Goal: Transaction & Acquisition: Book appointment/travel/reservation

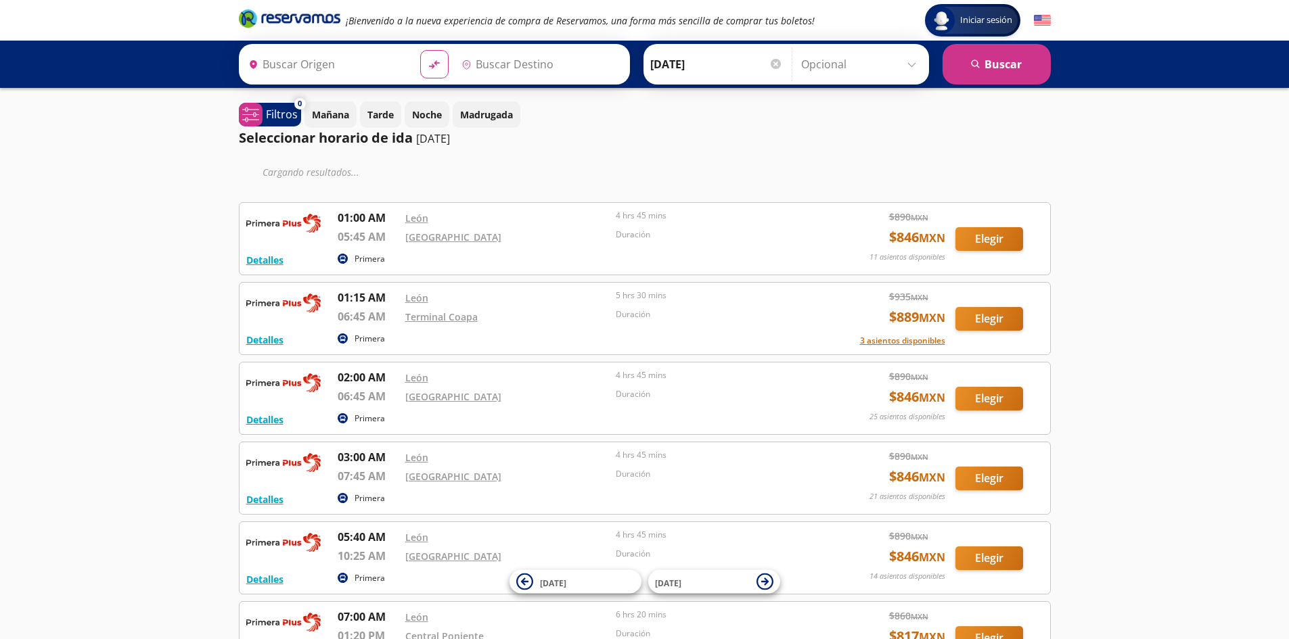
type input "[GEOGRAPHIC_DATA], [GEOGRAPHIC_DATA]"
click at [993, 239] on button "Elegir" at bounding box center [990, 239] width 68 height 24
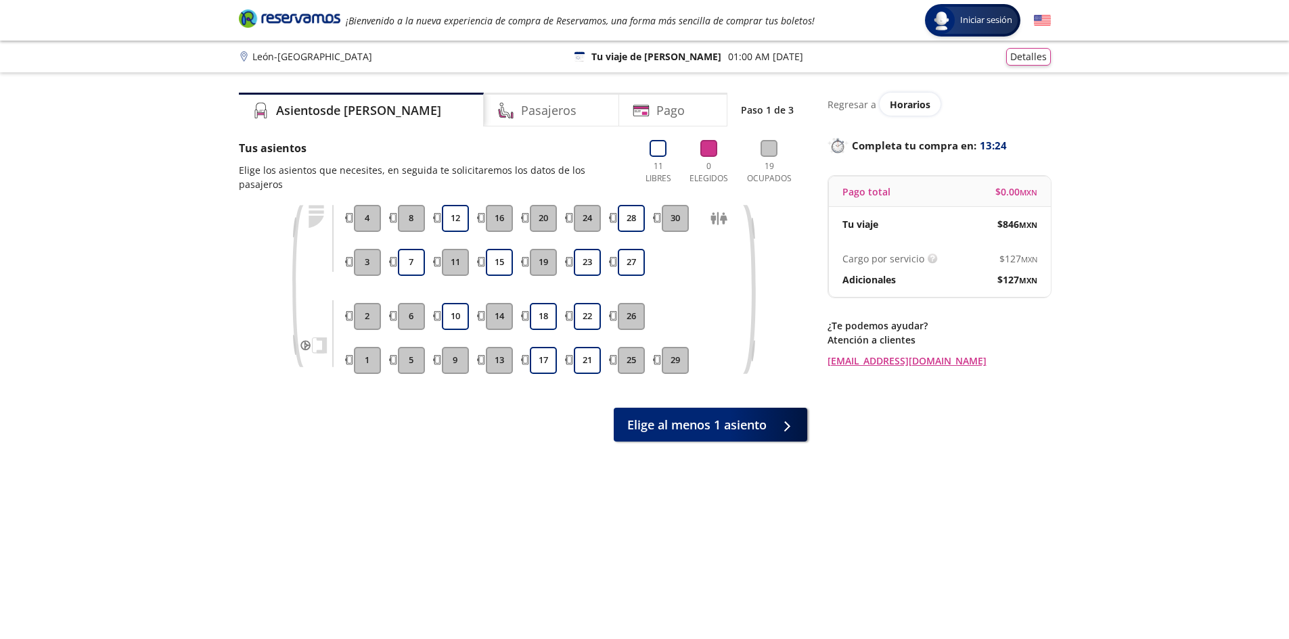
click at [422, 479] on div "Asientos de [PERSON_NAME] Pago Paso 1 de 3 Tus asientos Elige los asientos que …" at bounding box center [523, 364] width 568 height 543
click at [411, 249] on button "7" at bounding box center [411, 262] width 27 height 27
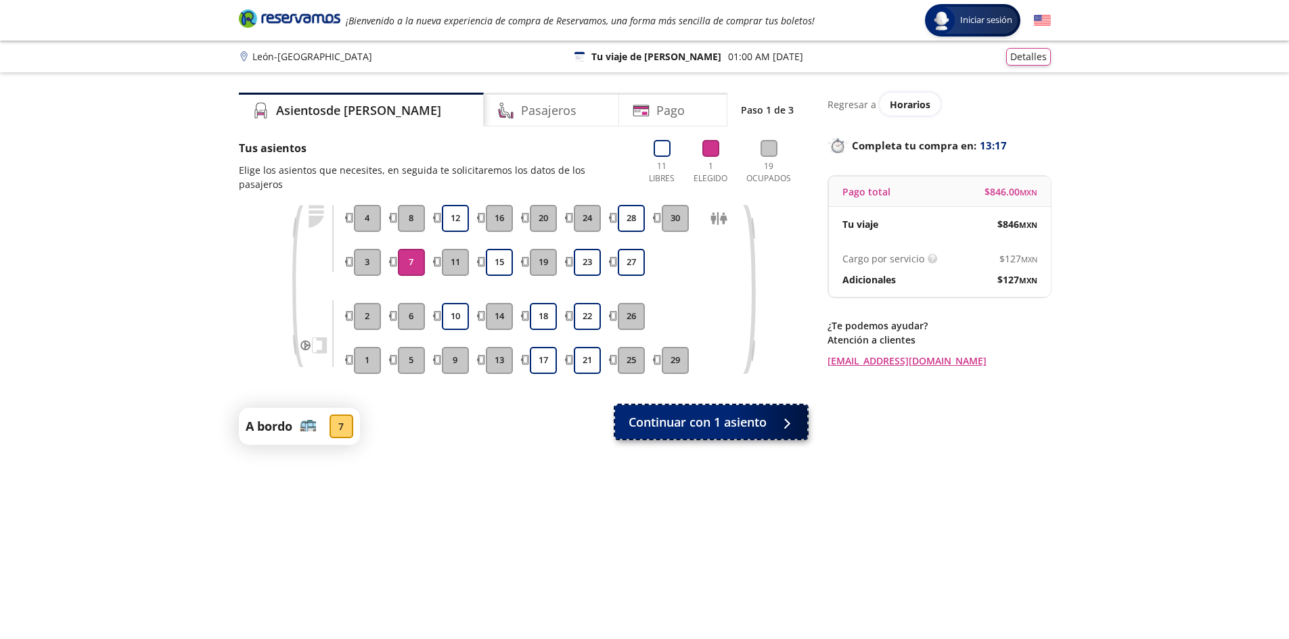
click at [700, 413] on span "Continuar con 1 asiento" at bounding box center [698, 422] width 138 height 18
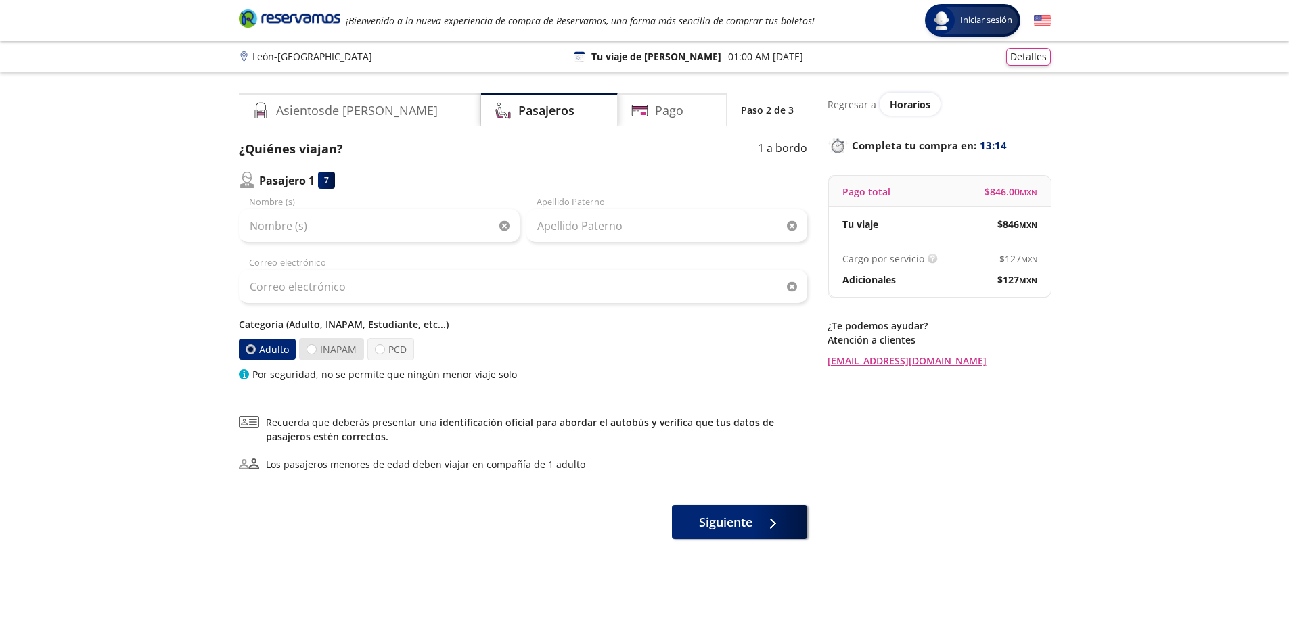
click at [311, 355] on label "INAPAM" at bounding box center [331, 349] width 65 height 22
click at [311, 354] on input "INAPAM" at bounding box center [311, 349] width 9 height 9
radio input "true"
click at [274, 353] on label "Adulto" at bounding box center [267, 350] width 61 height 24
click at [250, 346] on div at bounding box center [251, 349] width 10 height 10
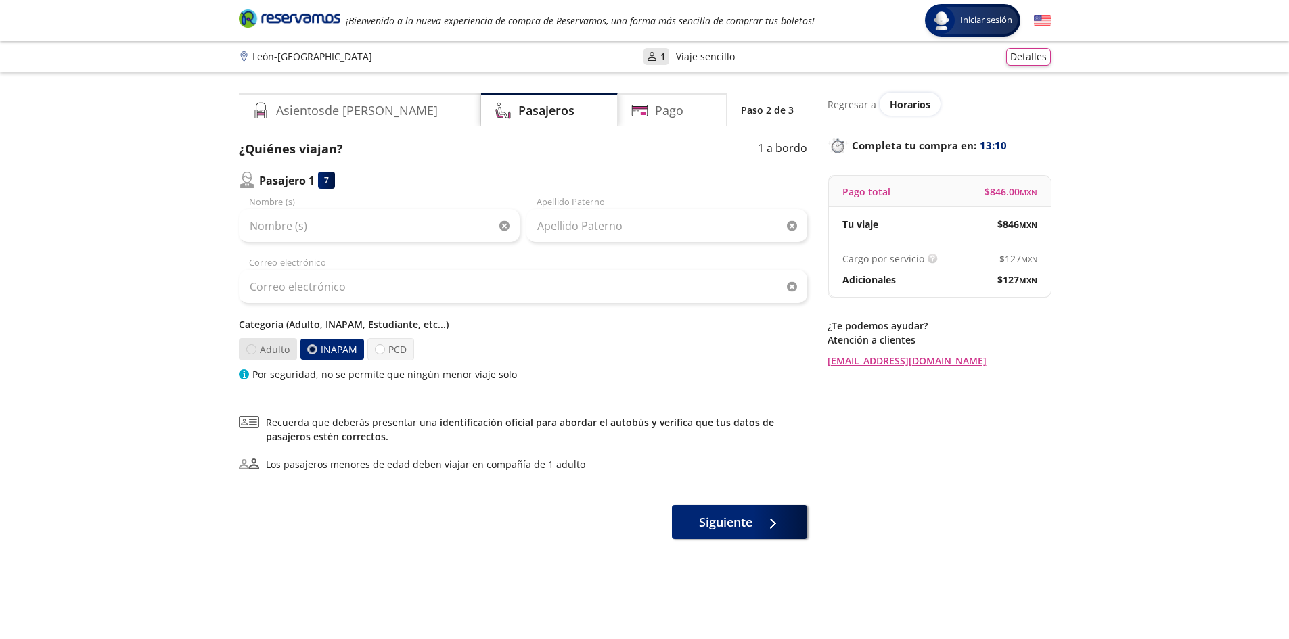
click at [250, 346] on input "Adulto" at bounding box center [250, 349] width 9 height 9
radio input "true"
radio input "false"
click at [332, 116] on h4 "Asientos de [PERSON_NAME]" at bounding box center [357, 111] width 162 height 18
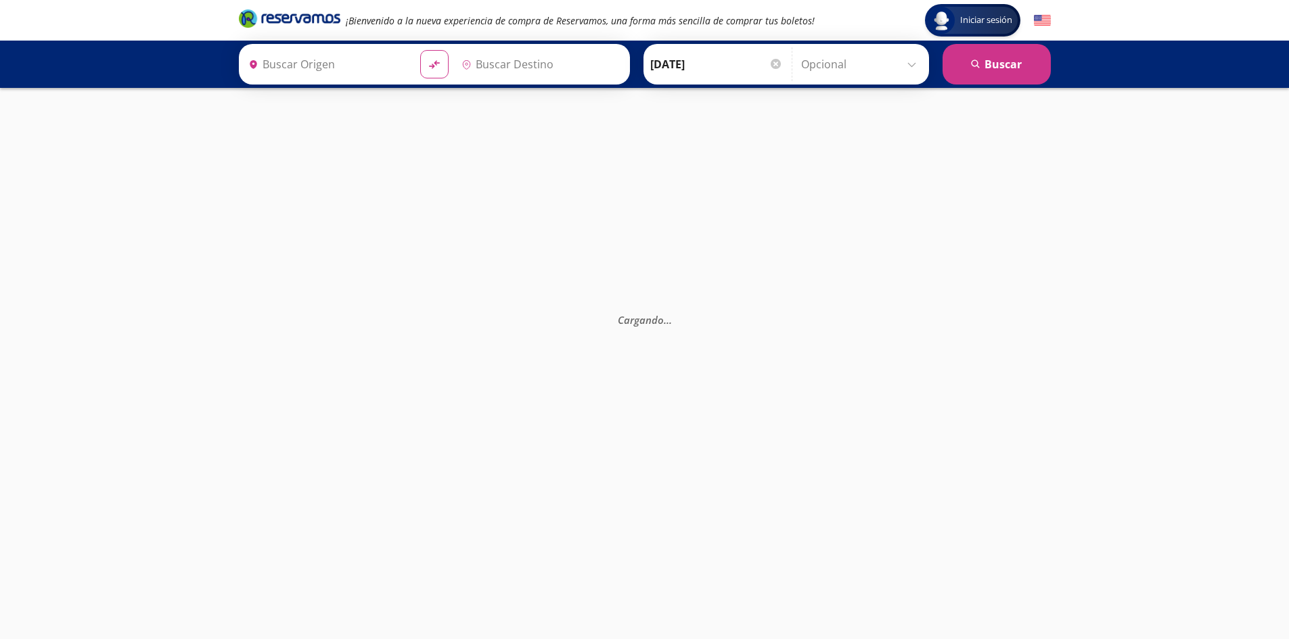
type input "[GEOGRAPHIC_DATA], [GEOGRAPHIC_DATA]"
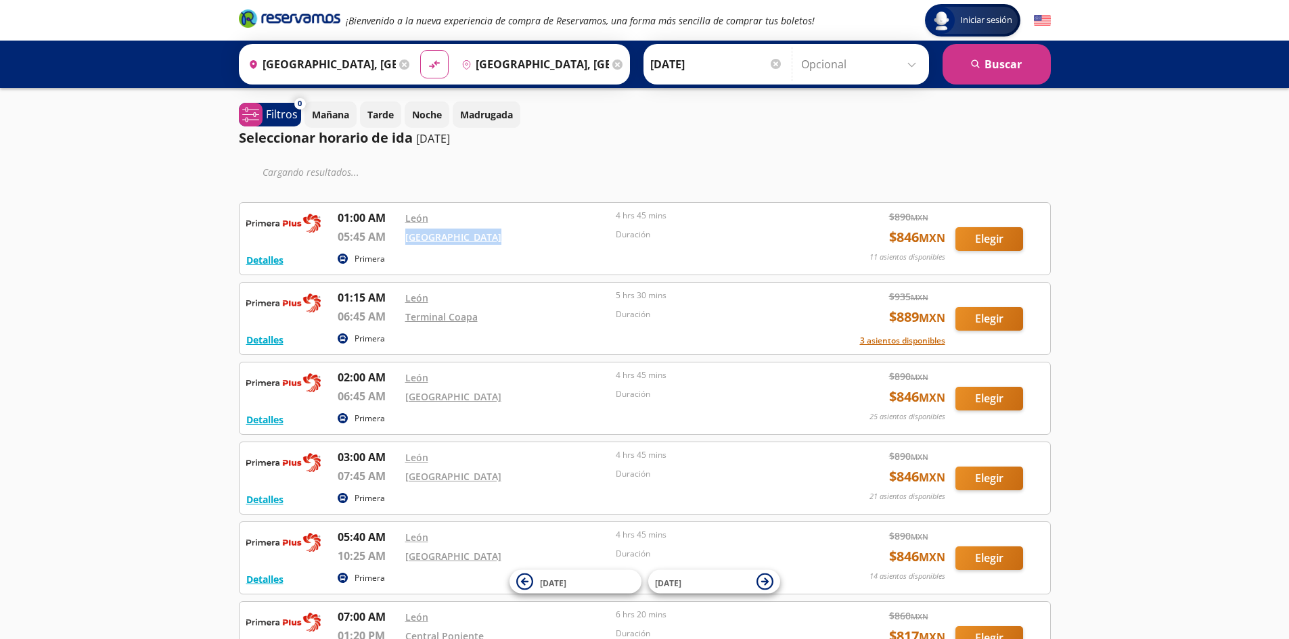
drag, startPoint x: 495, startPoint y: 235, endPoint x: 400, endPoint y: 233, distance: 95.4
click at [400, 233] on div "Detalles Primera 01:00 AM León 05:45 AM Central del Norte 4 hrs 45 mins Duració…" at bounding box center [645, 238] width 812 height 73
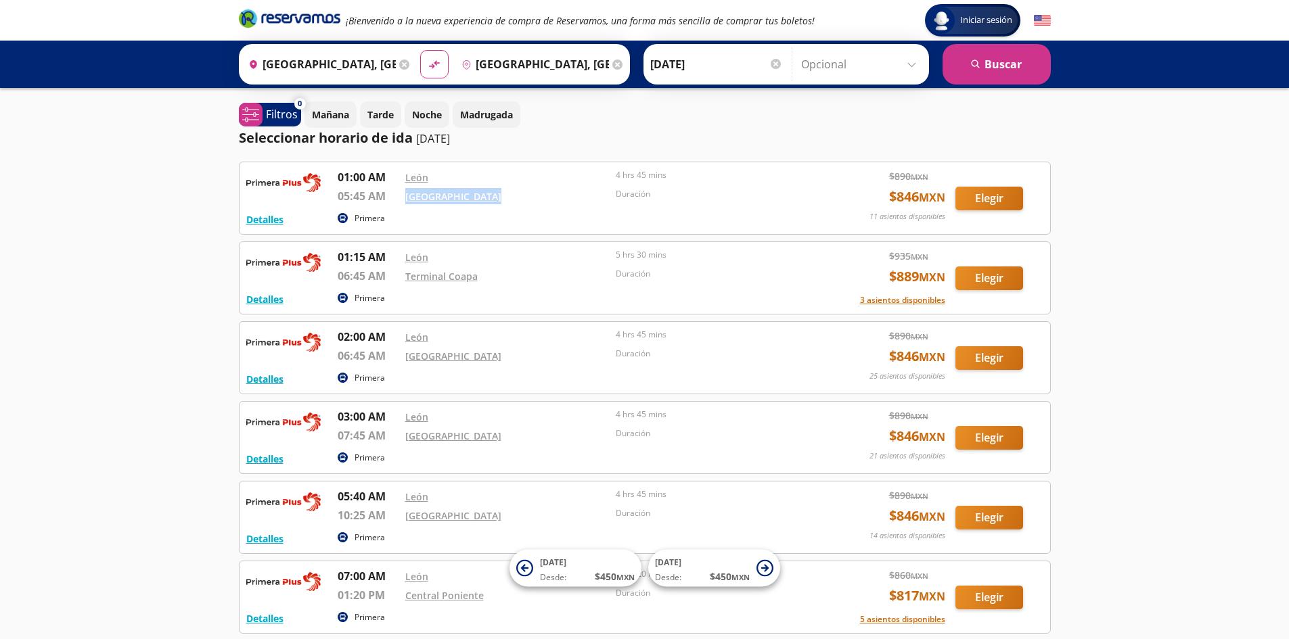
copy div "[GEOGRAPHIC_DATA]"
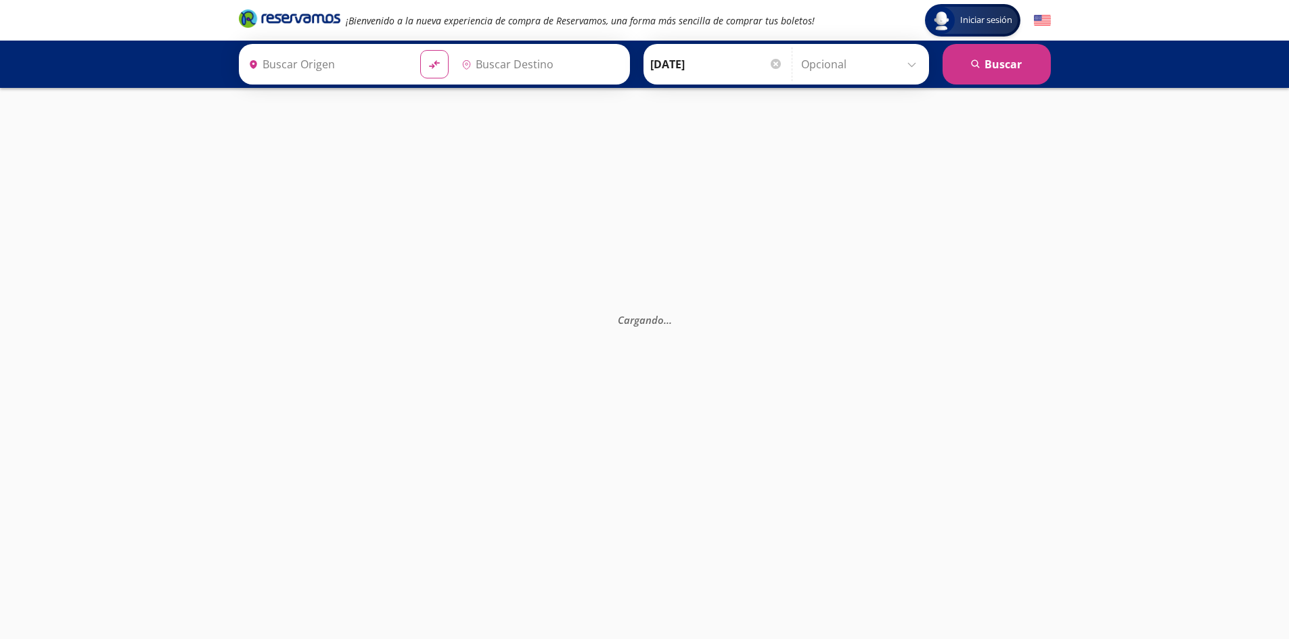
type input "[GEOGRAPHIC_DATA], [GEOGRAPHIC_DATA]"
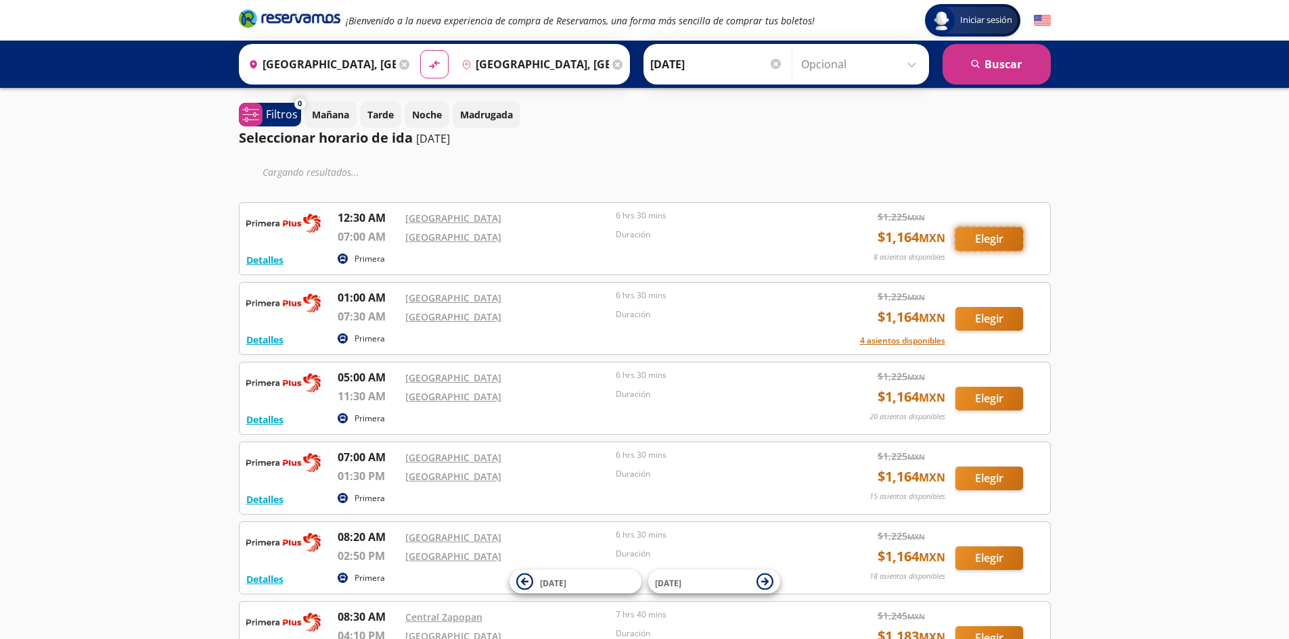
click at [986, 233] on button "Elegir" at bounding box center [990, 239] width 68 height 24
